Goal: Task Accomplishment & Management: Use online tool/utility

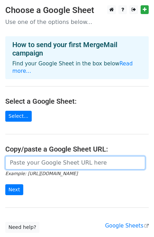
click at [29, 159] on input "url" at bounding box center [75, 162] width 140 height 13
type input "[URL][DOMAIN_NAME]"
drag, startPoint x: 44, startPoint y: 151, endPoint x: 44, endPoint y: 156, distance: 5.3
click at [44, 156] on input "url" at bounding box center [75, 162] width 140 height 13
type input "https://docs.google.com/spreadsheets/d/1Vf0bH5eLAtIALFnxsQu9_znhD1nsNleIO4KT4Xt…"
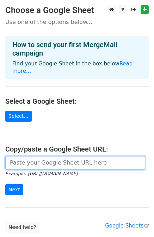
click at [21, 156] on input "url" at bounding box center [75, 162] width 140 height 13
type input "[URL][DOMAIN_NAME]"
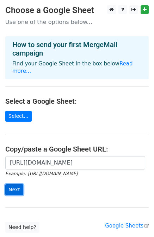
click at [19, 184] on input "Next" at bounding box center [14, 189] width 18 height 11
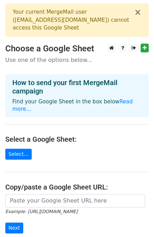
scroll to position [82, 0]
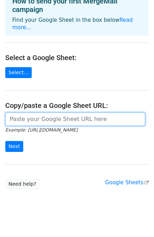
click at [22, 113] on input "url" at bounding box center [75, 119] width 140 height 13
type input "[URL][DOMAIN_NAME]"
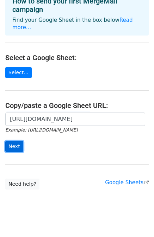
click at [10, 141] on input "Next" at bounding box center [14, 146] width 18 height 11
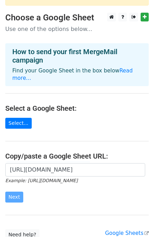
scroll to position [0, 0]
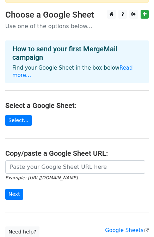
scroll to position [35, 0]
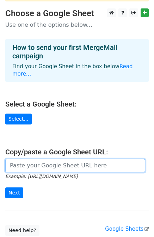
click at [36, 160] on input "url" at bounding box center [75, 165] width 140 height 13
paste input "https://docs.google.com/spreadsheets/d/1l4hgwfQhX3fwDQB69NlpzvQ9fdOJodOY3EI_lpN…"
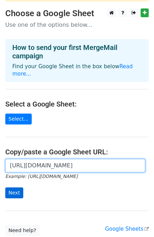
type input "https://docs.google.com/spreadsheets/d/1l4hgwfQhX3fwDQB69NlpzvQ9fdOJodOY3EI_lpN…"
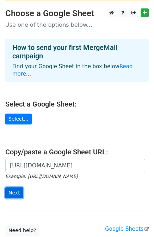
scroll to position [0, 0]
click at [18, 188] on input "Next" at bounding box center [14, 193] width 18 height 11
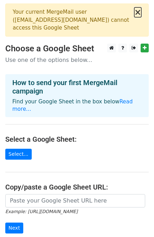
click at [139, 12] on button "×" at bounding box center [137, 12] width 7 height 8
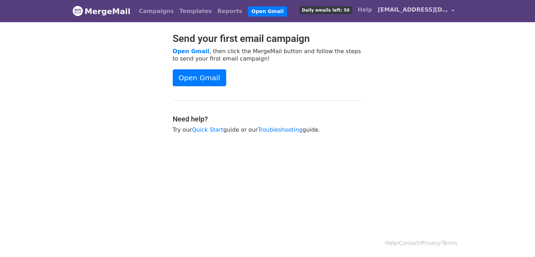
click at [417, 10] on span "[EMAIL_ADDRESS][DOMAIN_NAME]" at bounding box center [413, 10] width 70 height 8
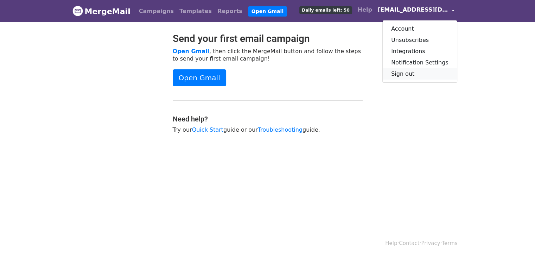
click at [404, 73] on link "Sign out" at bounding box center [420, 73] width 74 height 11
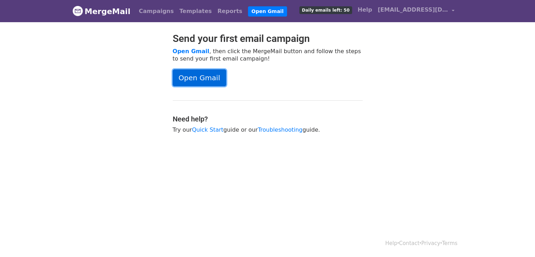
click at [189, 84] on link "Open Gmail" at bounding box center [199, 77] width 53 height 17
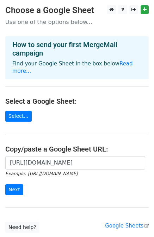
scroll to position [0, 155]
type input "[URL][DOMAIN_NAME]"
click at [9, 184] on input "Next" at bounding box center [14, 189] width 18 height 11
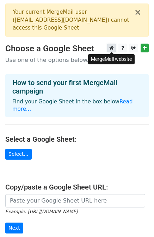
click at [113, 46] on icon at bounding box center [111, 47] width 5 height 5
click at [122, 46] on icon at bounding box center [122, 47] width 3 height 5
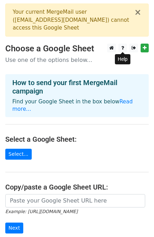
drag, startPoint x: 101, startPoint y: 130, endPoint x: 97, endPoint y: 112, distance: 18.2
click at [98, 135] on h4 "Select a Google Sheet:" at bounding box center [76, 139] width 143 height 8
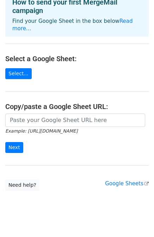
scroll to position [82, 0]
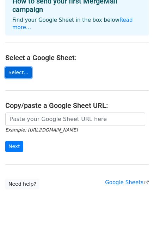
click at [21, 67] on link "Select..." at bounding box center [18, 72] width 26 height 11
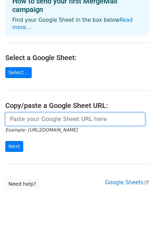
click at [86, 114] on input "url" at bounding box center [75, 119] width 140 height 13
paste input "https://docs.google.com/spreadsheets/d/1l4hgwfQhX3fwDQB69NlpzvQ9fdOJodOY3EI_lpN…"
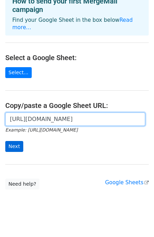
type input "https://docs.google.com/spreadsheets/d/1l4hgwfQhX3fwDQB69NlpzvQ9fdOJodOY3EI_lpN…"
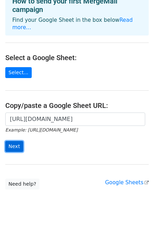
scroll to position [0, 0]
click at [11, 141] on input "Next" at bounding box center [14, 146] width 18 height 11
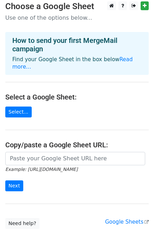
scroll to position [70, 0]
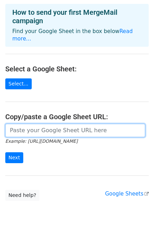
click at [34, 124] on input "url" at bounding box center [75, 130] width 140 height 13
paste input "[URL][DOMAIN_NAME]"
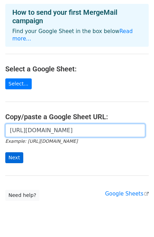
type input "[URL][DOMAIN_NAME]"
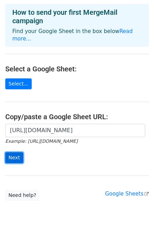
scroll to position [0, 0]
click at [11, 152] on input "Next" at bounding box center [14, 157] width 18 height 11
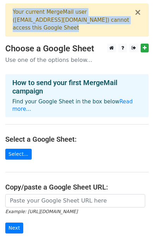
drag, startPoint x: 64, startPoint y: 23, endPoint x: -48, endPoint y: 5, distance: 113.8
click at [0, 5] on html "× Your current MergeMail user ( ethancarter.1257@gmail.com ) cannot access this…" at bounding box center [77, 164] width 154 height 328
copy div "Your current MergeMail user ( ethancarter.1257@gmail.com ) cannot access this G…"
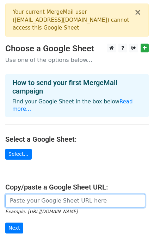
click at [93, 194] on input "url" at bounding box center [75, 200] width 140 height 13
paste input "https://docs.google.com/spreadsheets/d/1MxMrwKJWKEwC-Sbw7yJF7QuRQGNJs25VVz5QRrk…"
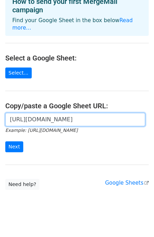
scroll to position [82, 0]
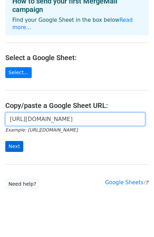
type input "https://docs.google.com/spreadsheets/d/1MxMrwKJWKEwC-Sbw7yJF7QuRQGNJs25VVz5QRrk…"
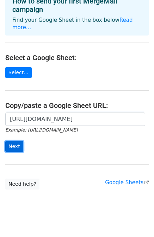
click at [10, 141] on input "Next" at bounding box center [14, 146] width 18 height 11
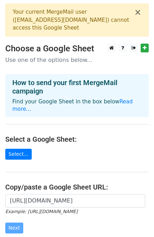
scroll to position [0, 0]
click at [140, 14] on button "×" at bounding box center [137, 12] width 7 height 8
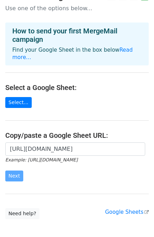
scroll to position [44, 0]
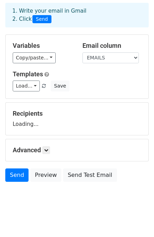
scroll to position [35, 0]
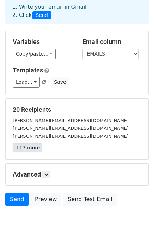
click at [30, 144] on link "+17 more" at bounding box center [28, 148] width 30 height 9
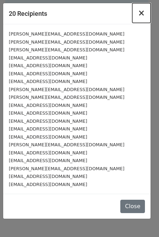
click at [143, 8] on span "×" at bounding box center [141, 13] width 7 height 10
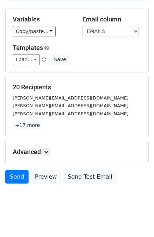
scroll to position [63, 0]
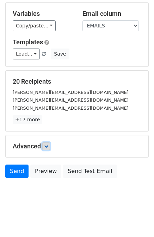
click at [45, 144] on icon at bounding box center [46, 146] width 4 height 4
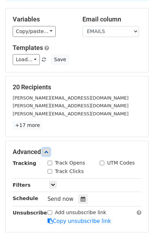
scroll to position [0, 0]
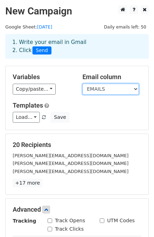
click at [94, 84] on select "EMAILS NAME SUBSCRIBERS" at bounding box center [110, 89] width 56 height 11
click at [44, 129] on div "Variables Copy/paste... {{EMAILS}} {{NAME}} {{SUBSCRIBERS}} Email column EMAILS…" at bounding box center [77, 98] width 143 height 64
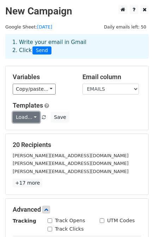
click at [31, 116] on link "Load..." at bounding box center [26, 117] width 27 height 11
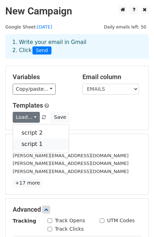
click at [32, 140] on link "script 1" at bounding box center [41, 144] width 56 height 11
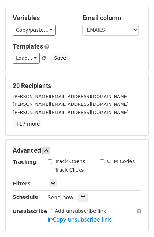
scroll to position [70, 0]
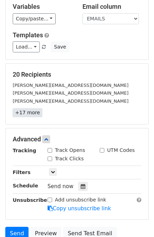
click at [32, 116] on link "+17 more" at bounding box center [28, 112] width 30 height 9
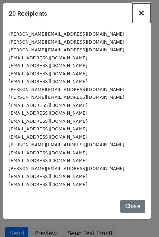
click at [141, 14] on span "×" at bounding box center [141, 13] width 7 height 10
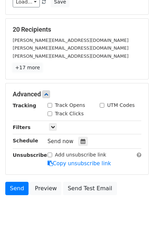
scroll to position [132, 0]
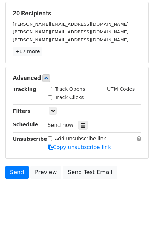
click at [53, 114] on div "Tracking Track Opens UTM Codes Track Clicks Filters Only include spreadsheet ro…" at bounding box center [77, 119] width 128 height 66
drag, startPoint x: 53, startPoint y: 111, endPoint x: 53, endPoint y: 118, distance: 6.3
click at [53, 111] on icon at bounding box center [53, 111] width 4 height 4
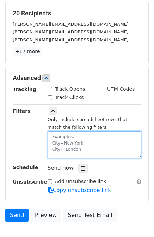
click at [61, 135] on textarea at bounding box center [95, 144] width 94 height 27
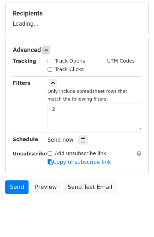
click at [31, 103] on div "Filters" at bounding box center [24, 104] width 35 height 51
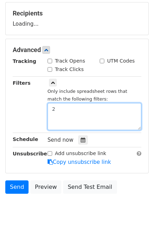
click at [78, 115] on textarea "2" at bounding box center [95, 116] width 94 height 27
type textarea "2"
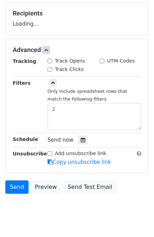
click at [25, 104] on div "Filters" at bounding box center [24, 104] width 35 height 51
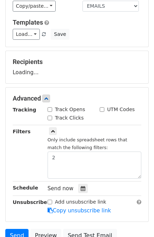
scroll to position [106, 0]
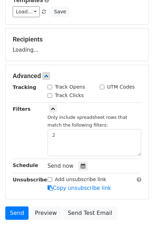
click at [25, 48] on div "Recipients Loading..." at bounding box center [77, 45] width 128 height 18
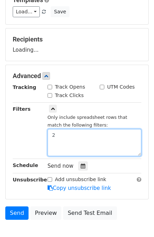
click at [70, 137] on textarea "2" at bounding box center [95, 142] width 94 height 27
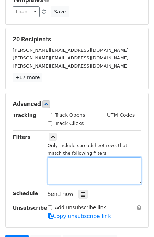
click at [58, 162] on textarea at bounding box center [95, 170] width 94 height 27
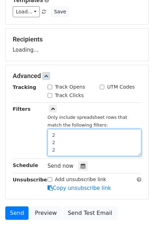
scroll to position [27, 0]
type textarea "2 2 2 2 2"
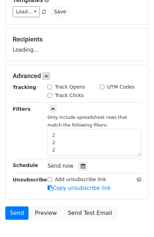
click at [49, 94] on input "Track Clicks" at bounding box center [50, 95] width 5 height 5
checkbox input "true"
click at [49, 89] on div "Track Opens" at bounding box center [67, 86] width 38 height 7
click at [49, 85] on input "Track Opens" at bounding box center [50, 87] width 5 height 5
checkbox input "true"
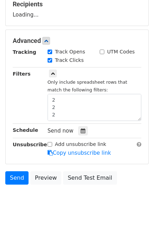
scroll to position [44, 0]
click at [50, 143] on input "Add unsubscribe link" at bounding box center [50, 144] width 5 height 5
checkbox input "true"
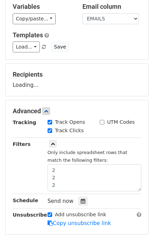
scroll to position [18, 0]
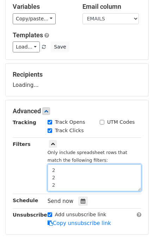
click at [87, 181] on textarea "2 2 2 2 2" at bounding box center [95, 177] width 94 height 27
type textarea "2"
type textarea "t"
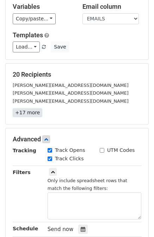
click at [21, 112] on link "+17 more" at bounding box center [28, 112] width 30 height 9
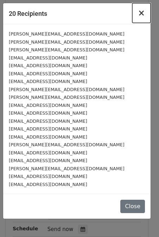
click at [139, 11] on span "×" at bounding box center [141, 13] width 7 height 10
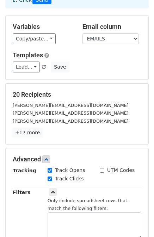
scroll to position [0, 0]
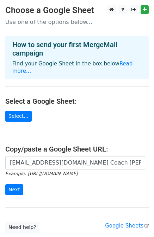
scroll to position [0, 2633]
type input "[EMAIL_ADDRESS][DOMAIN_NAME] Coach [PERSON_NAME] 2.5K subscribers, [EMAIL_ADDRE…"
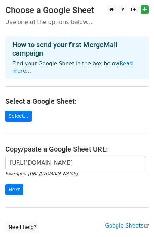
scroll to position [0, 163]
type input "[URL][DOMAIN_NAME]"
click at [18, 185] on input "Next" at bounding box center [14, 189] width 18 height 11
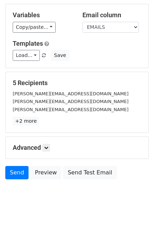
scroll to position [63, 0]
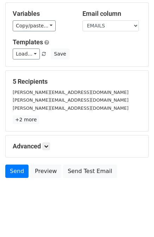
click at [45, 141] on div "Advanced Tracking Track Opens UTM Codes Track Clicks Filters Only include sprea…" at bounding box center [77, 146] width 143 height 22
click at [47, 148] on link at bounding box center [46, 147] width 8 height 8
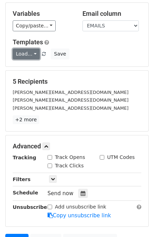
click at [35, 55] on link "Load..." at bounding box center [26, 54] width 27 height 11
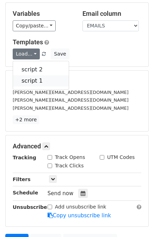
click at [33, 78] on link "script 1" at bounding box center [41, 80] width 56 height 11
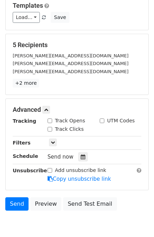
scroll to position [132, 0]
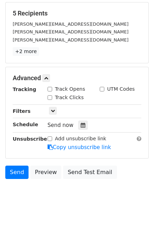
click at [49, 91] on div "Track Opens" at bounding box center [67, 89] width 38 height 7
click at [50, 96] on input "Track Clicks" at bounding box center [50, 97] width 5 height 5
checkbox input "true"
click at [48, 87] on input "Track Opens" at bounding box center [50, 89] width 5 height 5
checkbox input "true"
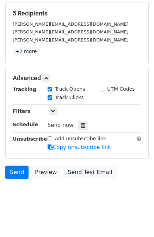
click at [48, 137] on input "Add unsubscribe link" at bounding box center [50, 139] width 5 height 5
checkbox input "true"
click at [81, 124] on icon at bounding box center [83, 125] width 5 height 5
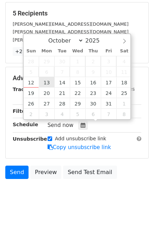
type input "2025-10-13 12:00"
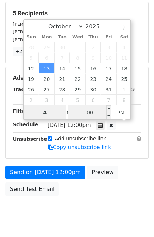
type input "4"
type input "2025-10-13 16:00"
type input "04"
click at [101, 115] on input "00" at bounding box center [89, 113] width 43 height 14
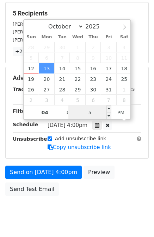
type input "50"
type input "2025-10-13 04:50"
click at [126, 115] on span "PM" at bounding box center [120, 113] width 19 height 14
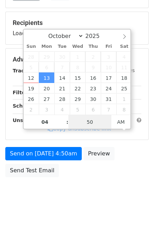
scroll to position [120, 0]
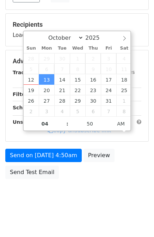
drag, startPoint x: 100, startPoint y: 198, endPoint x: 94, endPoint y: 195, distance: 6.5
click at [100, 197] on body "New Campaign Daily emails left: 50 Google Sheet: 13/10/2025 1. Write your email…" at bounding box center [77, 48] width 154 height 326
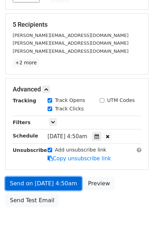
click at [42, 183] on link "Send on Oct 13 at 4:50am" at bounding box center [43, 183] width 76 height 13
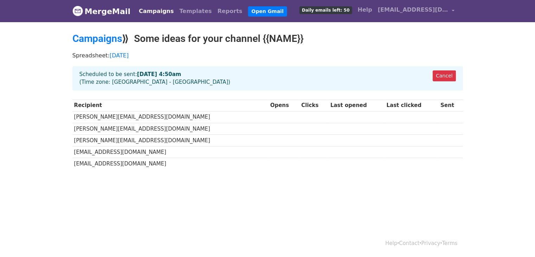
click at [139, 13] on link "Campaigns" at bounding box center [156, 11] width 40 height 14
click at [140, 12] on link "Campaigns" at bounding box center [156, 11] width 40 height 14
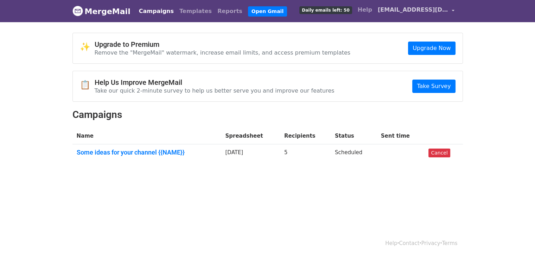
click at [399, 7] on span "[EMAIL_ADDRESS][DOMAIN_NAME]" at bounding box center [413, 10] width 70 height 8
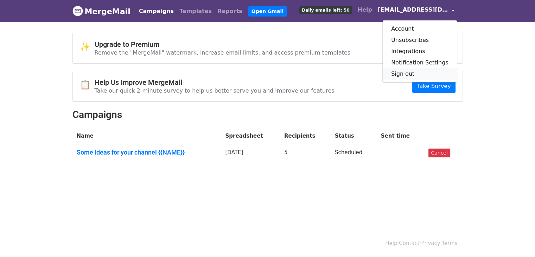
click at [398, 71] on link "Sign out" at bounding box center [420, 73] width 74 height 11
